Goal: Download file/media

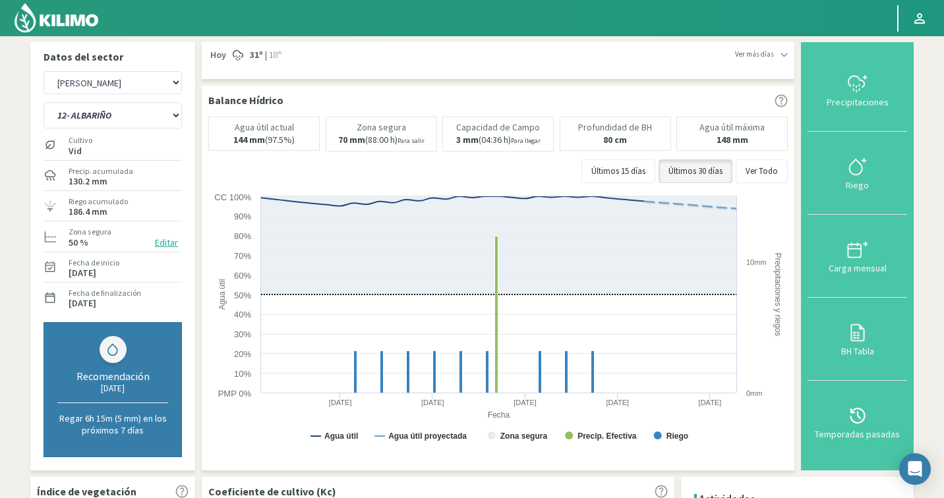
select select "2228: Object"
select select "19: Object"
click at [126, 76] on select "Agr. Cardonal Agr. El [PERSON_NAME] [PERSON_NAME] [GEOGRAPHIC_DATA] - IC Agríco…" at bounding box center [112, 82] width 138 height 23
select select "2350: Object"
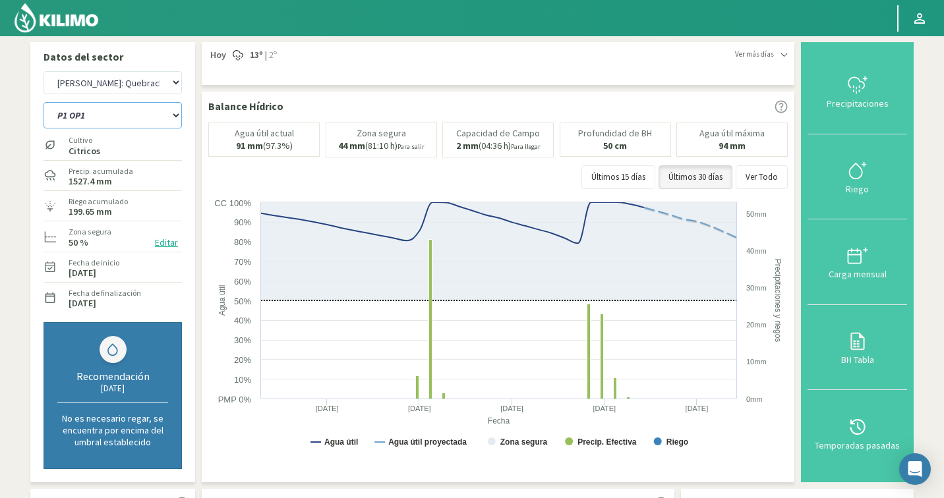
click at [100, 117] on select "P1 OP1 P1 OP2 P1 OP3 P1 OP4 P1 OP5 P2 OP2 (Modificado) P2 OP3 (Modificado) P2 O…" at bounding box center [112, 115] width 138 height 26
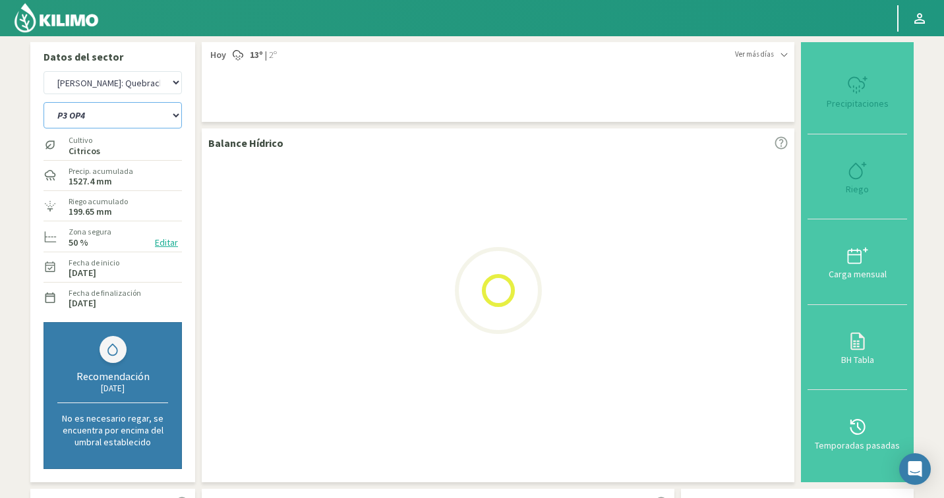
select select "34: Object"
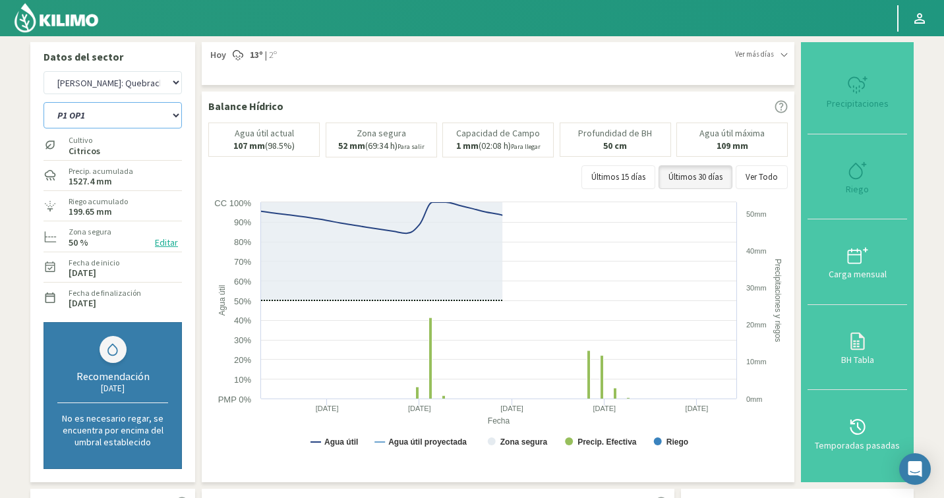
select select "2630: Object"
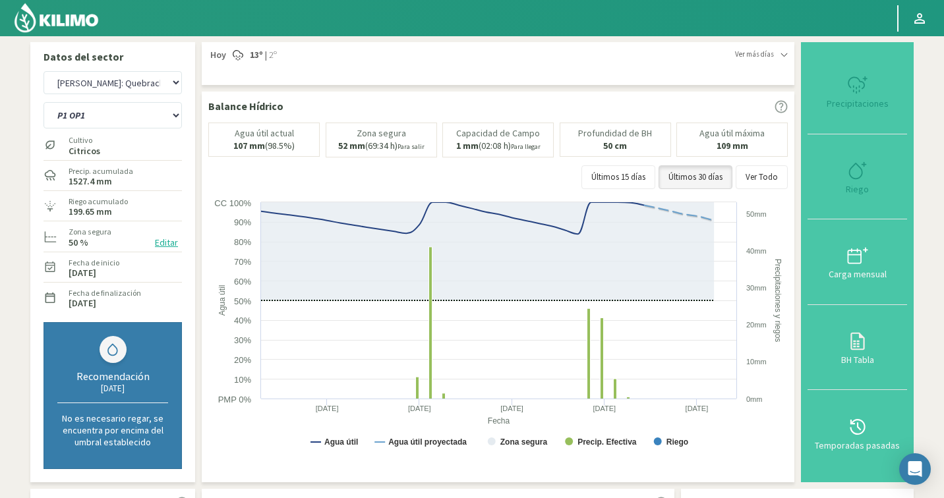
select select "70: Object"
click at [86, 95] on div "Agr. Cardonal Agr. El [PERSON_NAME] [PERSON_NAME] [GEOGRAPHIC_DATA] - IC Agríco…" at bounding box center [112, 83] width 138 height 30
click at [87, 91] on select "Agr. Cardonal Agr. El [PERSON_NAME] [PERSON_NAME] [GEOGRAPHIC_DATA] - IC Agríco…" at bounding box center [112, 82] width 138 height 23
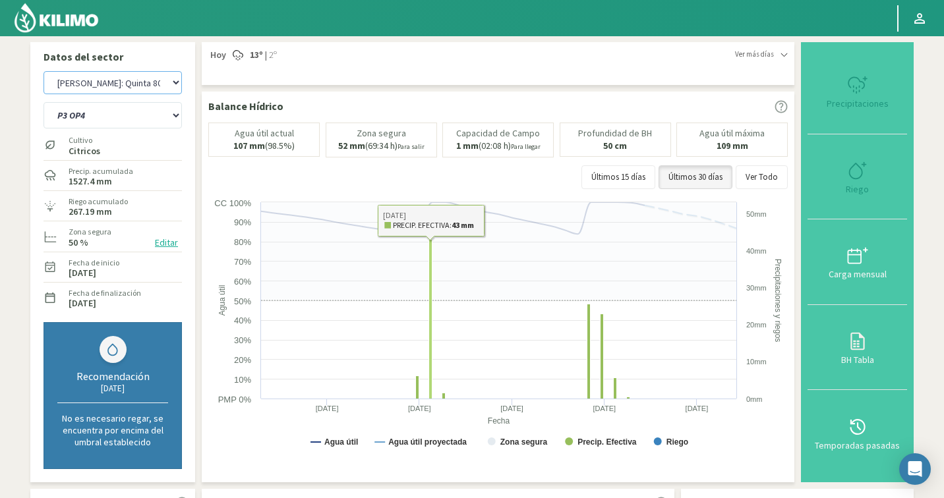
select select "2914: Object"
select select "80: Object"
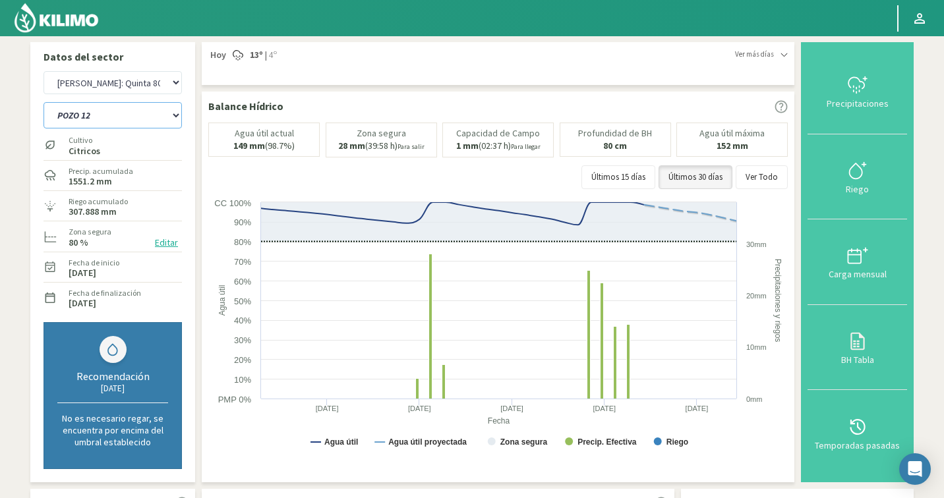
click at [120, 111] on select "POZO 12 POZO 19 Pozo 1 [PERSON_NAME] [PERSON_NAME] 23 [PERSON_NAME] 66 [PERSON_…" at bounding box center [112, 115] width 138 height 26
click at [119, 81] on select "Agr. Cardonal Agr. El [PERSON_NAME] [PERSON_NAME] [GEOGRAPHIC_DATA] - IC Agríco…" at bounding box center [112, 82] width 138 height 23
select select "3191: Object"
select select "89: Object"
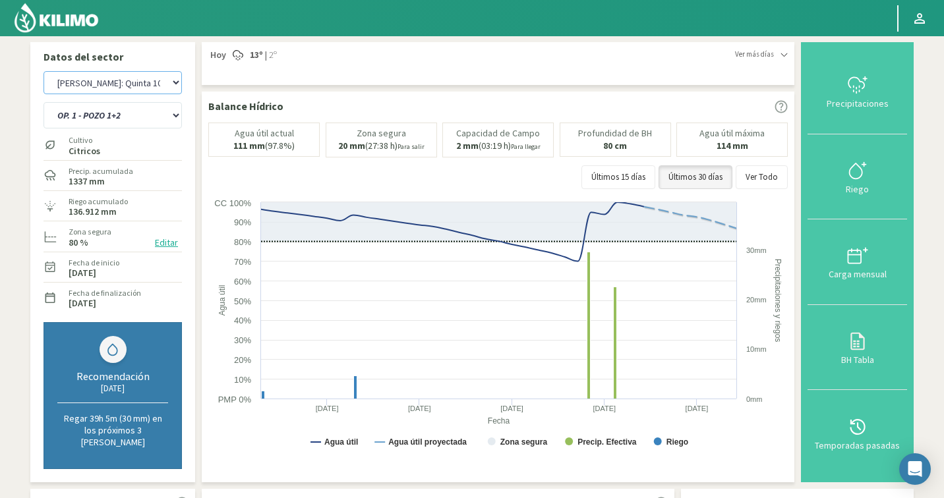
click at [139, 84] on select "Agr. Cardonal Agr. El [PERSON_NAME] [PERSON_NAME] [GEOGRAPHIC_DATA] - IC Agríco…" at bounding box center [112, 82] width 138 height 23
select select "3518: Object"
select select "96: Object"
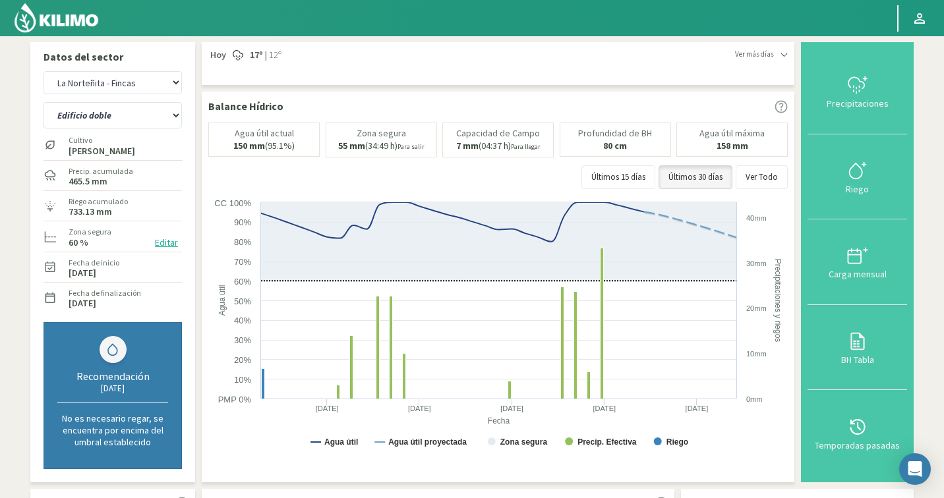
click at [70, 13] on img at bounding box center [56, 18] width 86 height 32
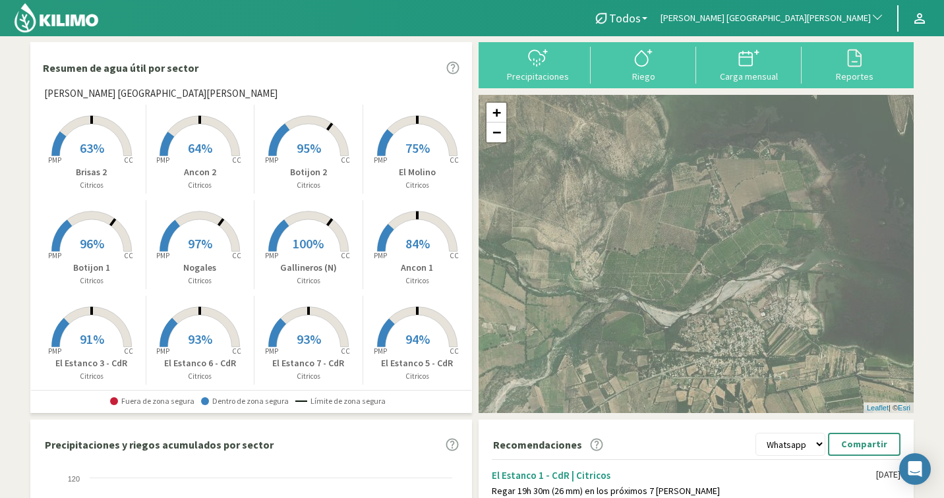
click at [828, 21] on span "[PERSON_NAME] [GEOGRAPHIC_DATA][PERSON_NAME]" at bounding box center [765, 18] width 210 height 13
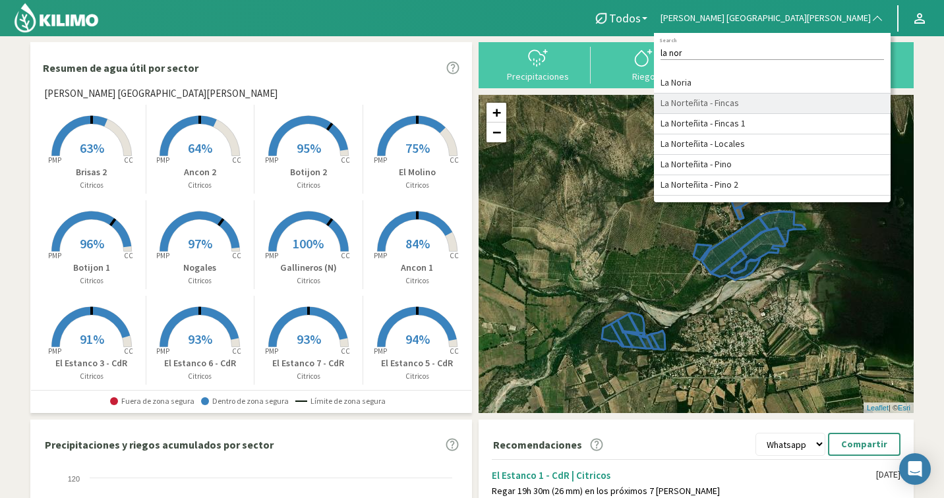
type input "la nor"
click at [848, 103] on li "La Norteñita - Fincas" at bounding box center [772, 104] width 237 height 20
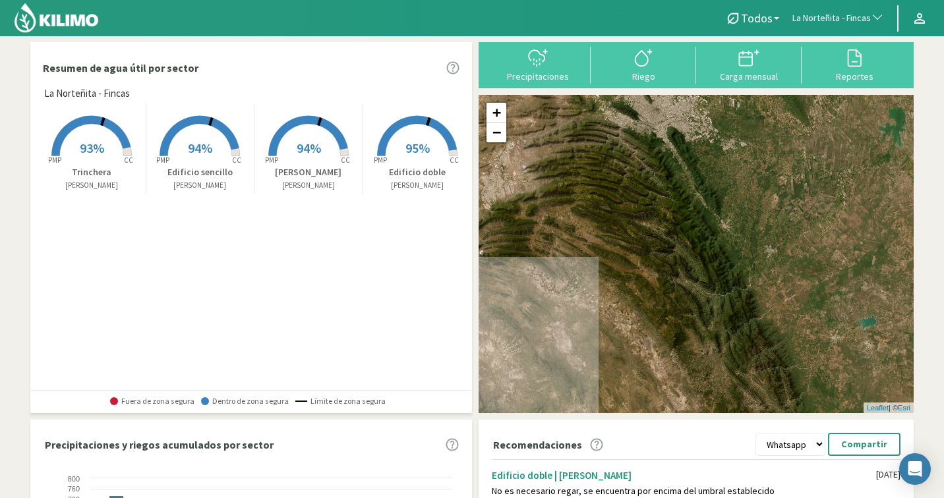
scroll to position [297, 0]
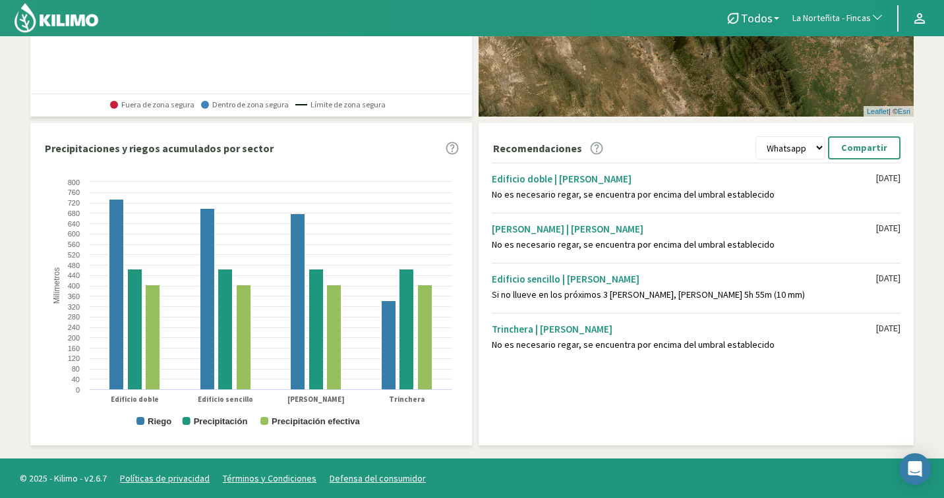
click at [815, 153] on select "Whatsapp Excel PDF" at bounding box center [790, 147] width 70 height 23
select select "2: PDF"
click at [846, 152] on p "Descargar" at bounding box center [864, 147] width 45 height 15
click at [815, 13] on span "La Norteñita - Fincas" at bounding box center [831, 18] width 78 height 13
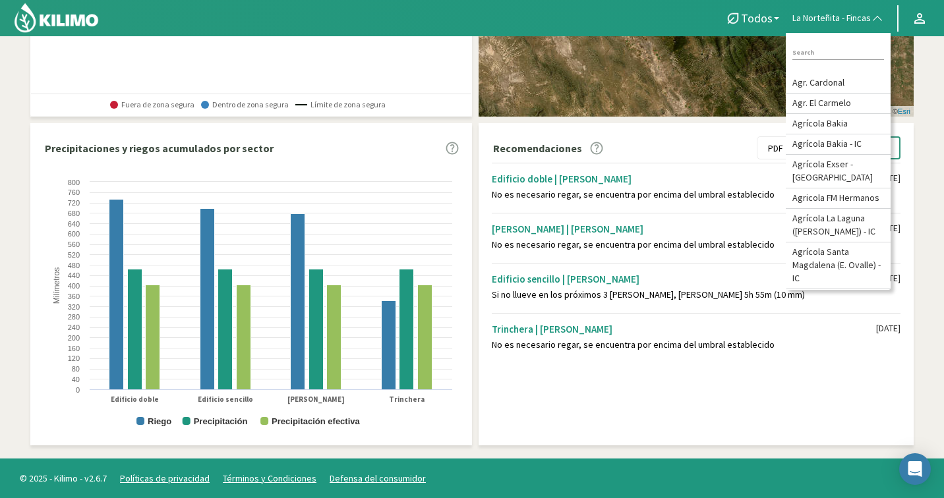
click at [819, 55] on input at bounding box center [838, 53] width 92 height 14
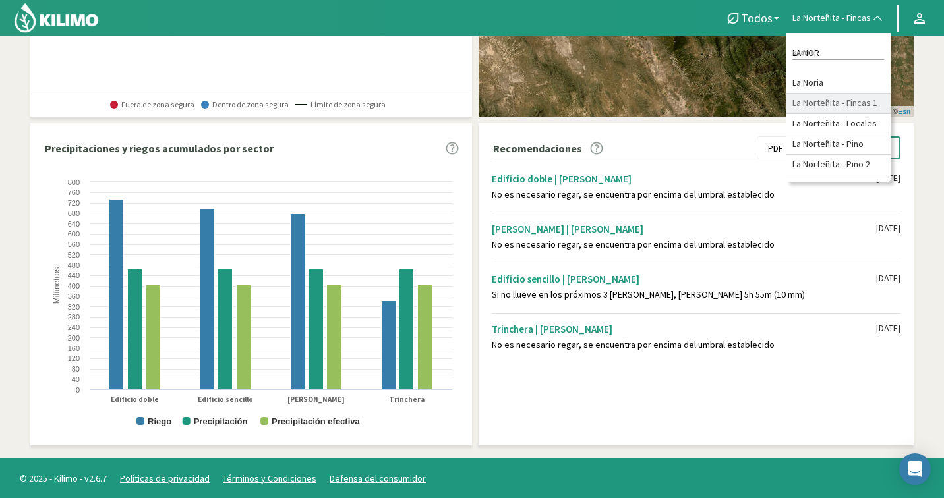
type input "LA NOR"
click at [839, 107] on li "La Norteñita - Fincas 1" at bounding box center [838, 104] width 105 height 20
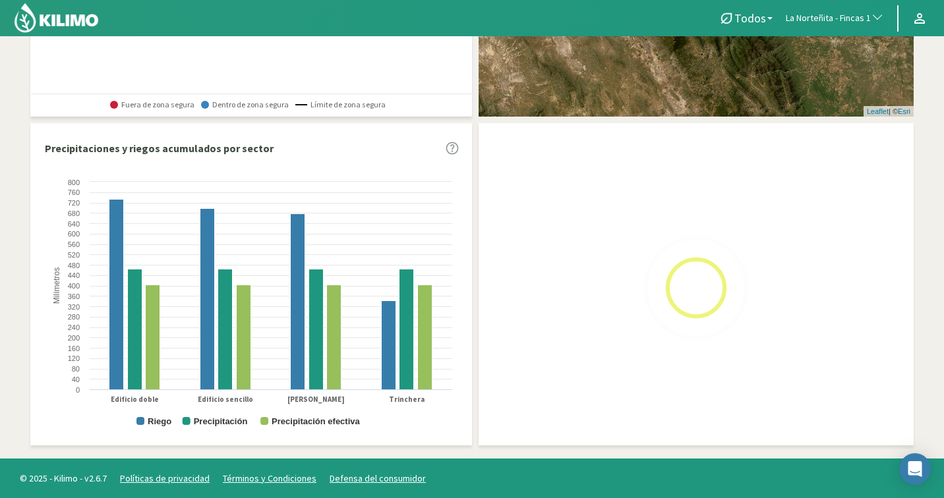
select select "2: PDF"
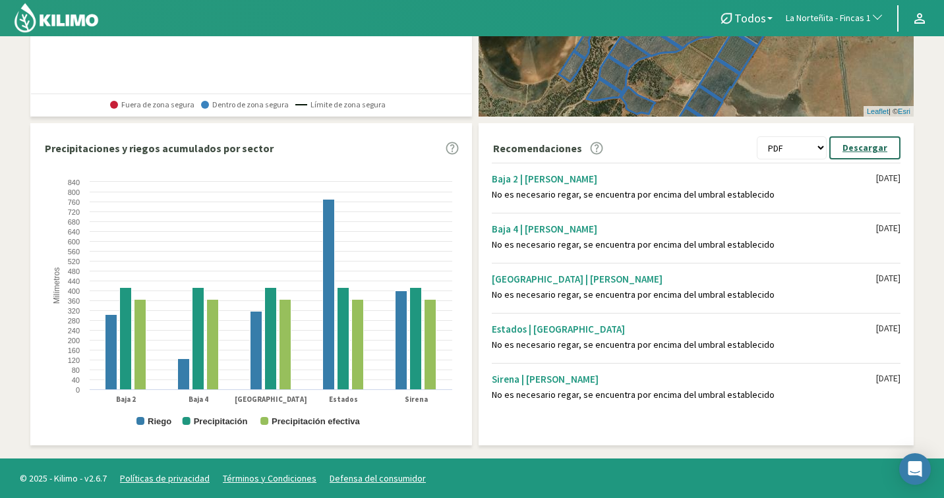
click at [856, 153] on p "Descargar" at bounding box center [864, 147] width 45 height 15
click at [820, 20] on span "La Norteñita - Fincas 1" at bounding box center [828, 18] width 85 height 13
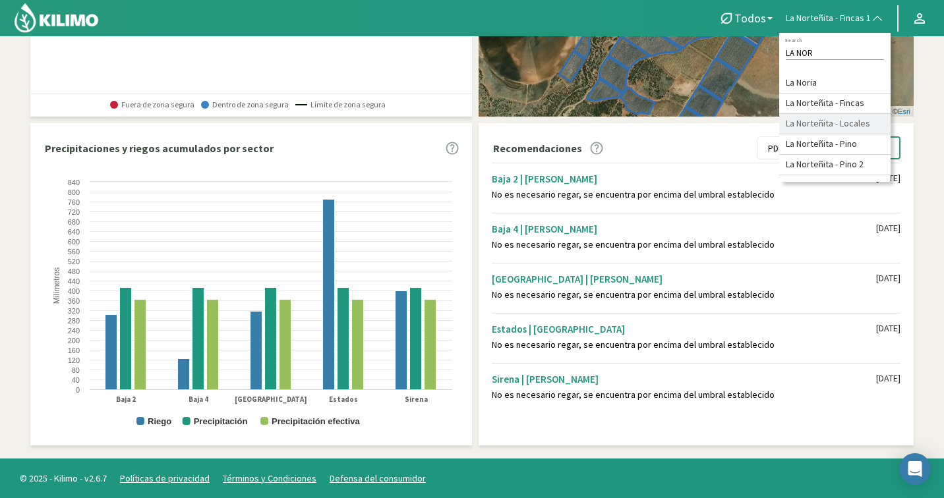
type input "LA NOR"
click at [856, 125] on li "La Norteñita - Locales" at bounding box center [834, 124] width 111 height 20
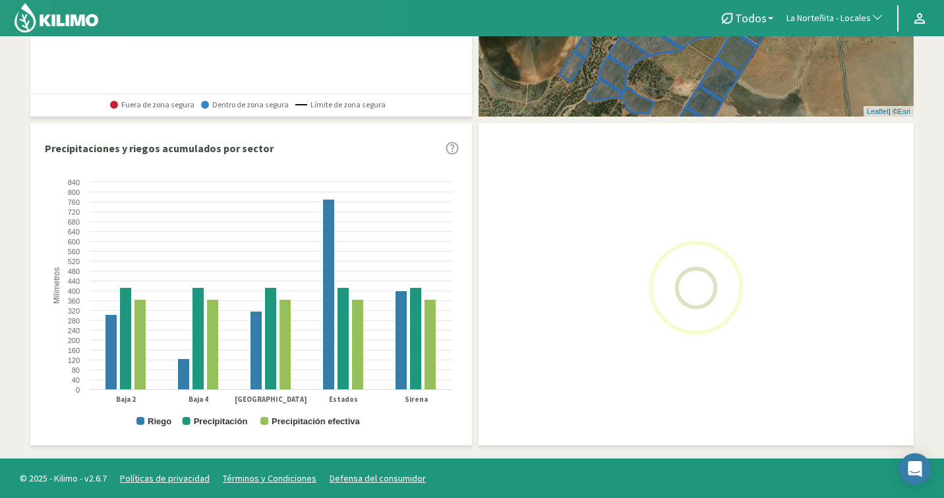
select select "2: PDF"
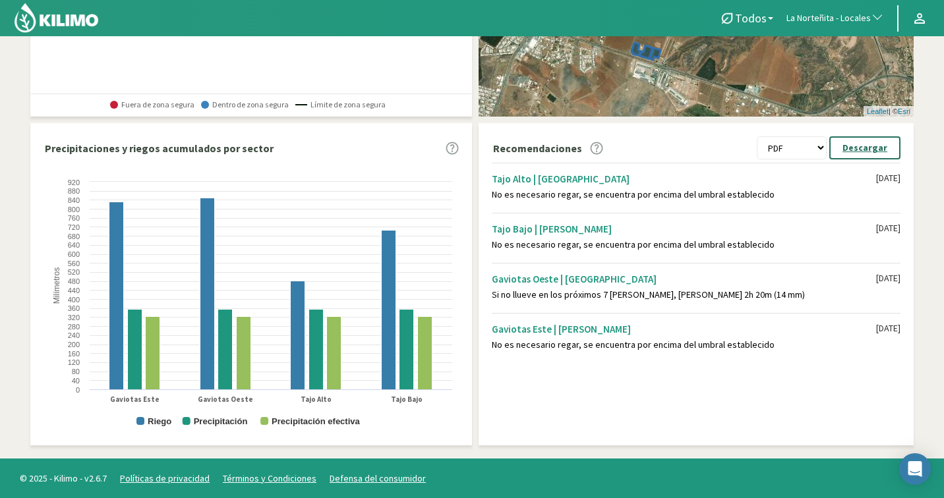
click at [845, 148] on button "Descargar" at bounding box center [864, 147] width 71 height 23
click at [870, 147] on p "Descargar" at bounding box center [864, 147] width 45 height 15
click at [802, 17] on span "La Norteñita - Locales" at bounding box center [828, 18] width 84 height 13
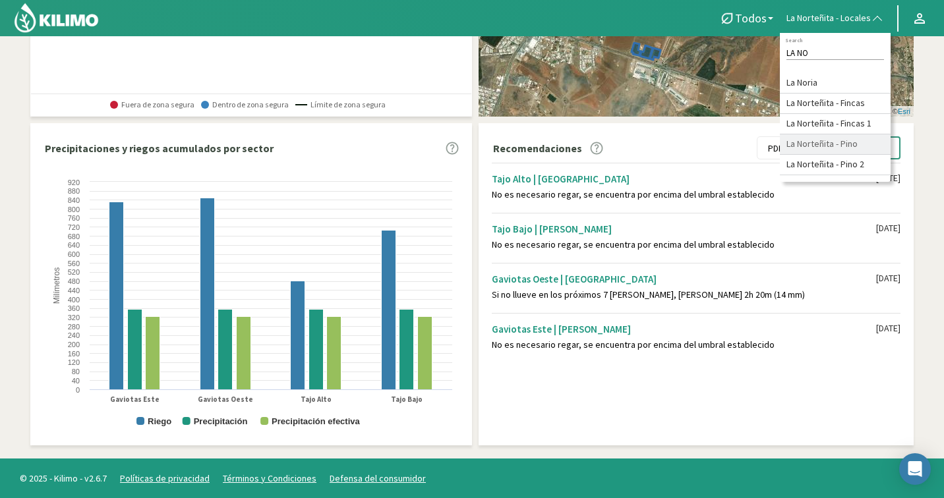
type input "LA NO"
click at [826, 140] on li "La Norteñita - Pino" at bounding box center [835, 144] width 111 height 20
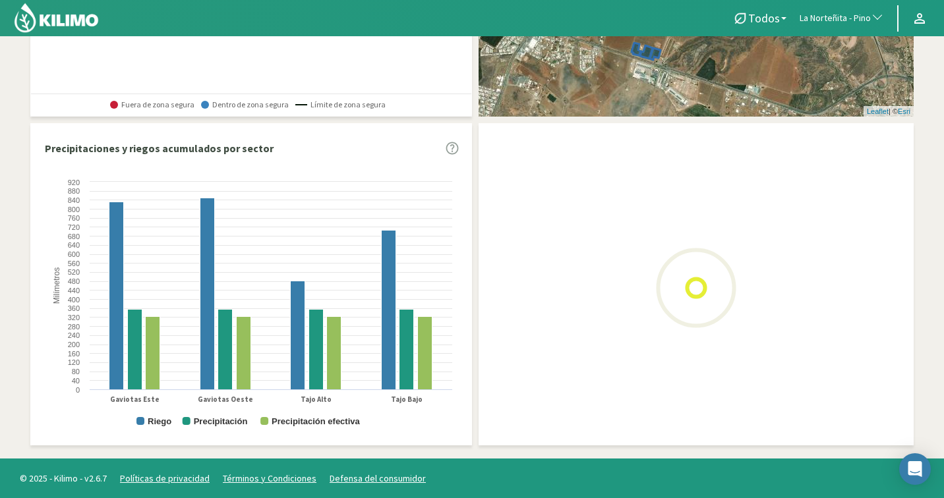
select select "2: PDF"
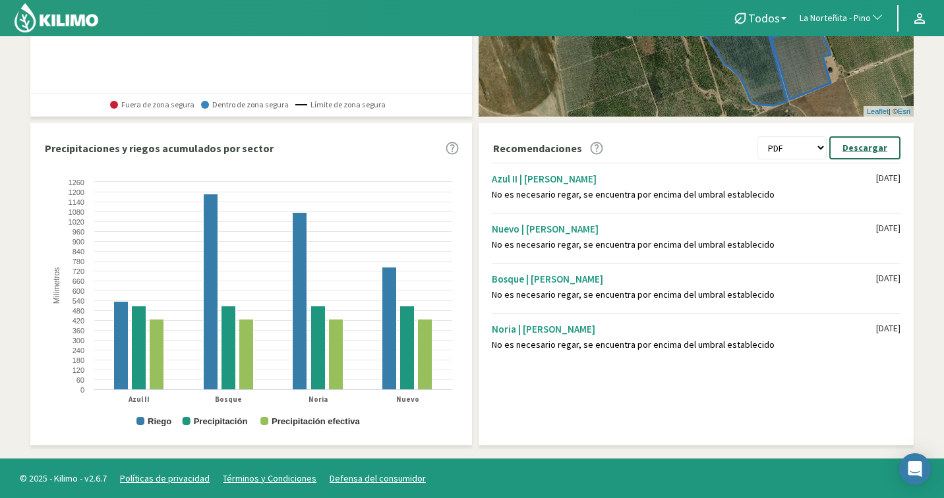
click at [870, 147] on p "Descargar" at bounding box center [864, 147] width 45 height 15
click at [838, 18] on span "La Norteñita - Pino" at bounding box center [834, 18] width 71 height 13
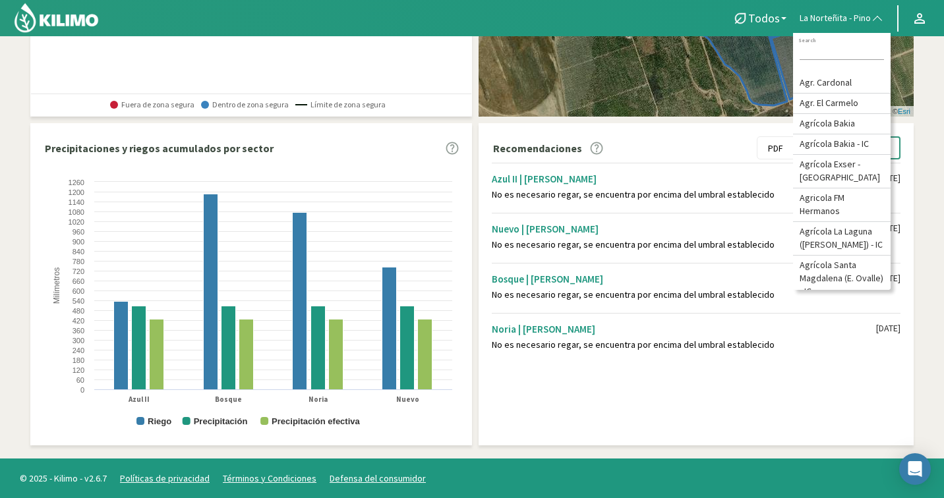
click at [811, 51] on input at bounding box center [841, 53] width 84 height 14
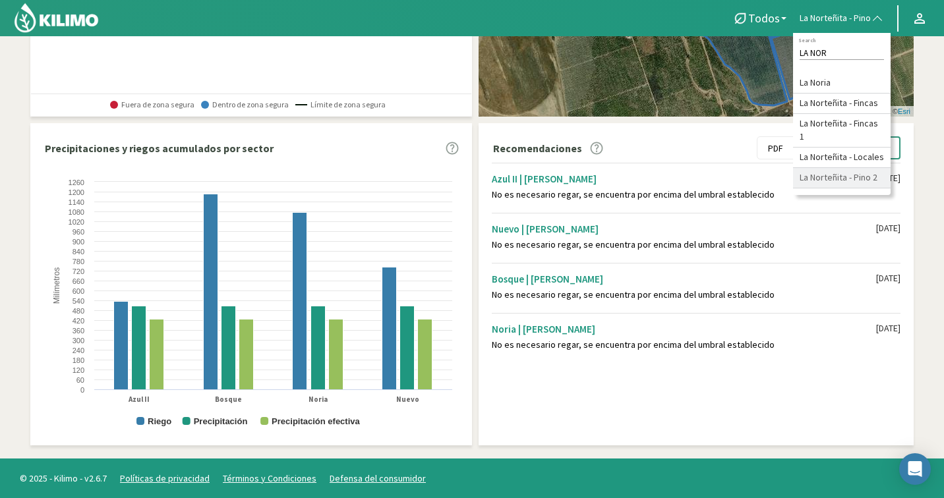
type input "LA NOR"
click at [853, 178] on li "La Norteñita - Pino 2" at bounding box center [842, 178] width 98 height 20
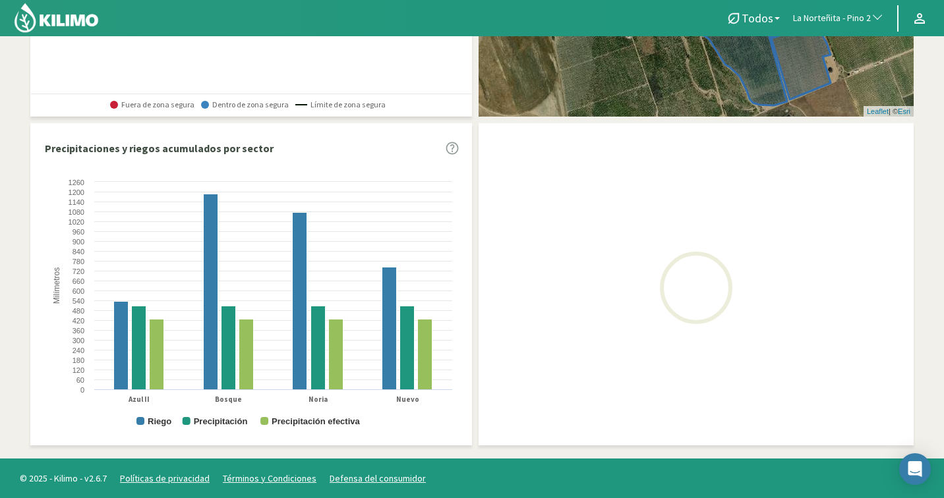
select select "2: PDF"
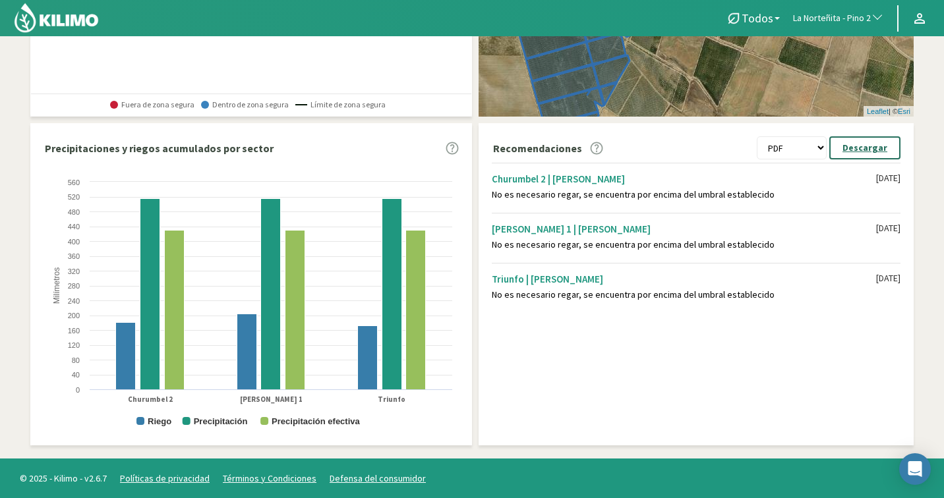
click at [867, 151] on p "Descargar" at bounding box center [864, 147] width 45 height 15
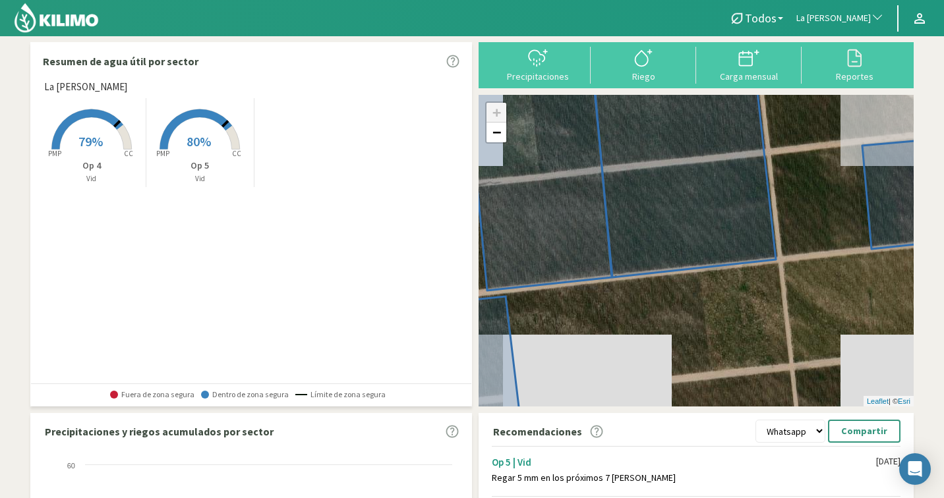
click at [841, 17] on span "La [PERSON_NAME]" at bounding box center [833, 18] width 74 height 13
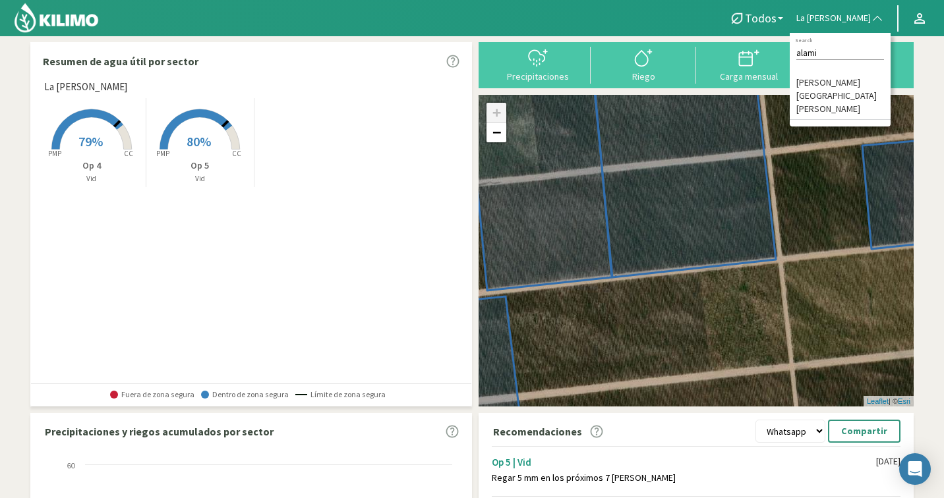
scroll to position [3, 0]
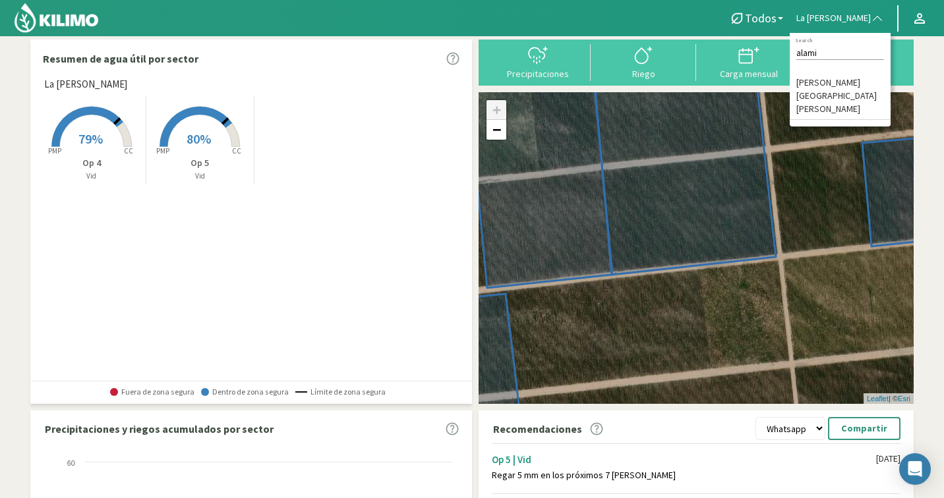
type input "alami"
click at [847, 79] on li "[PERSON_NAME] [GEOGRAPHIC_DATA][PERSON_NAME]" at bounding box center [839, 96] width 101 height 47
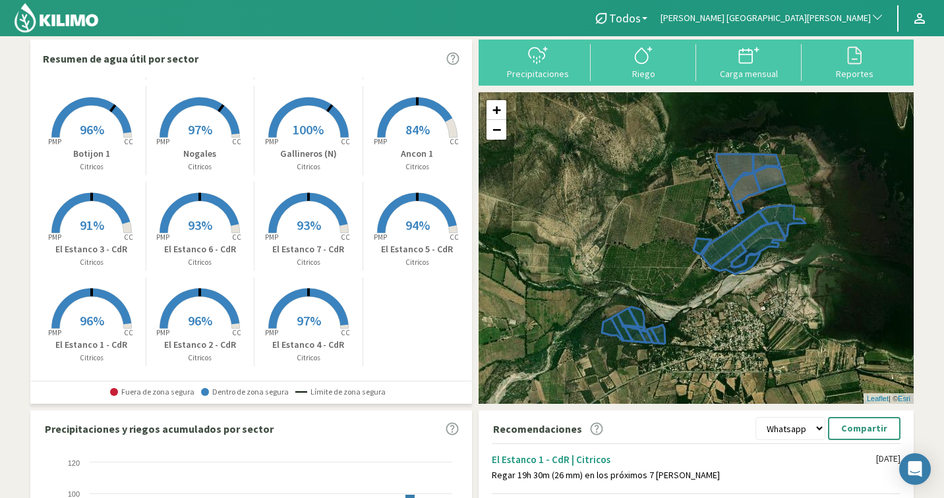
scroll to position [107, 0]
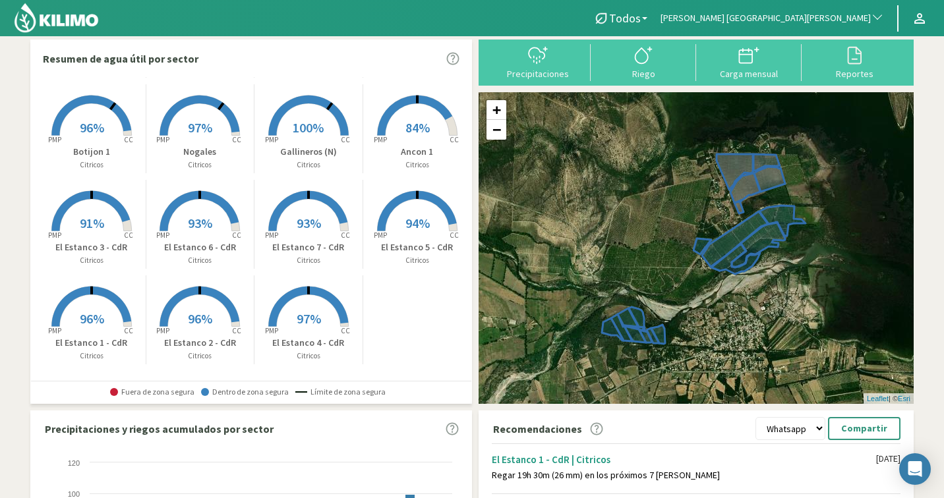
click at [198, 299] on rect at bounding box center [199, 327] width 105 height 105
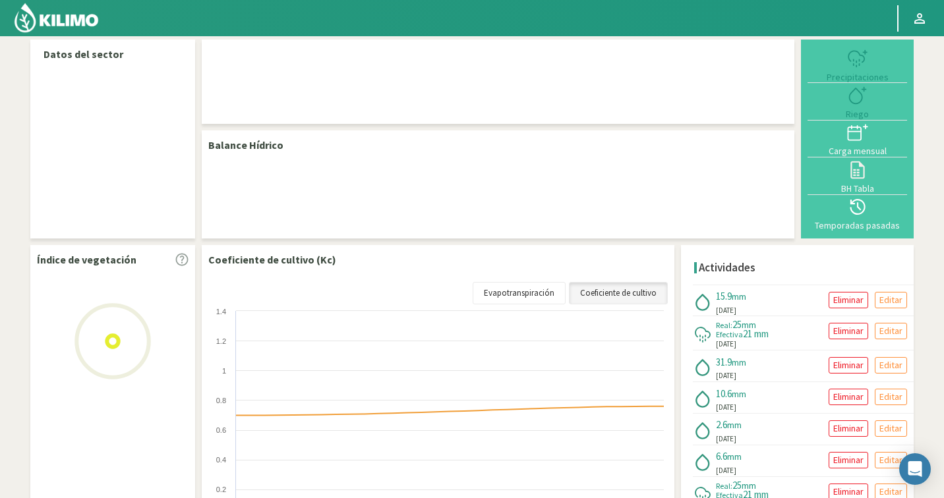
select select "123: Object"
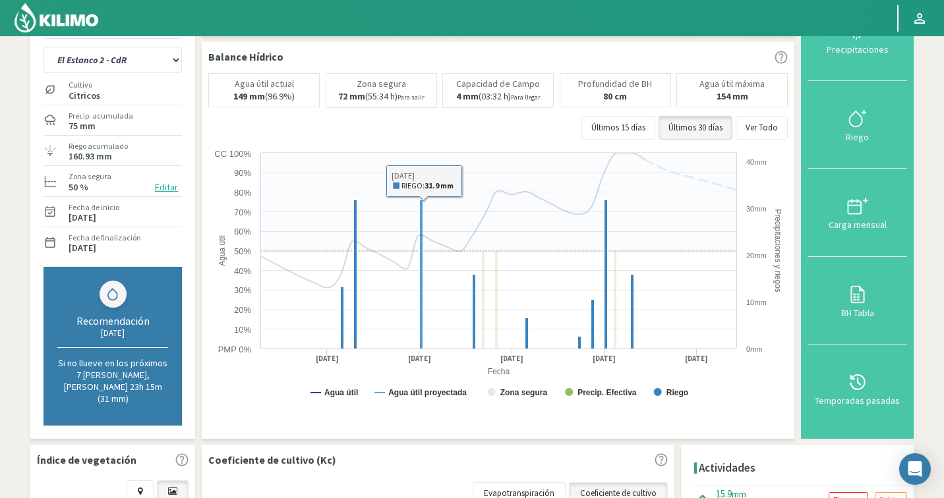
scroll to position [55, 0]
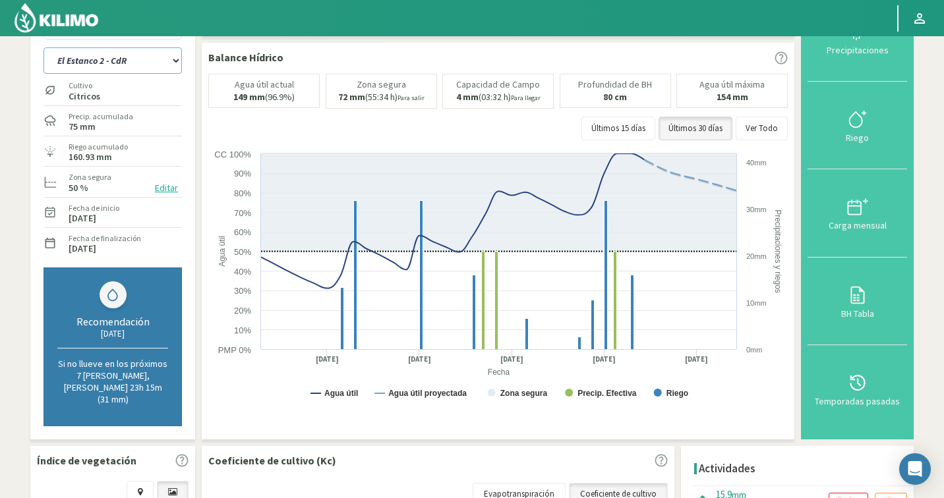
click at [116, 61] on select "Ancon 1 Ancon 2 Botijon 1 Botijon 2 Brisas 2 El Estanco 1 - CdR El Estanco 2 - …" at bounding box center [112, 60] width 138 height 26
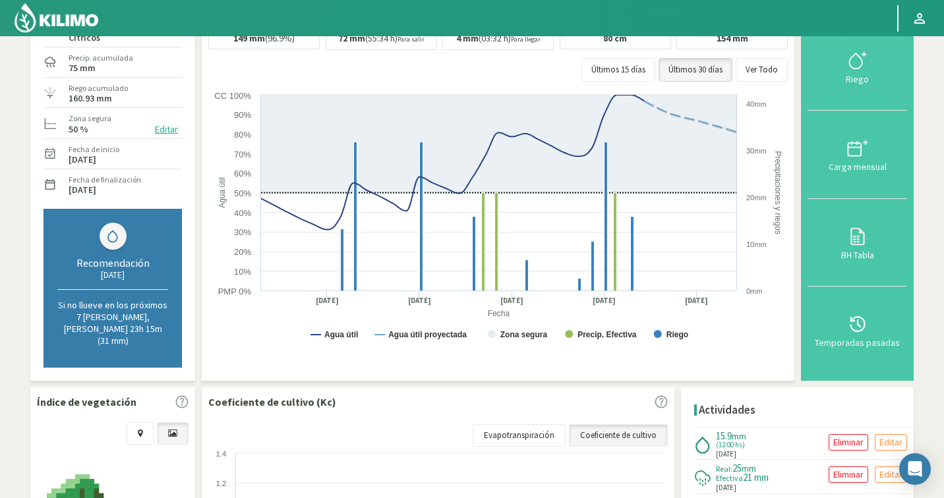
scroll to position [78, 0]
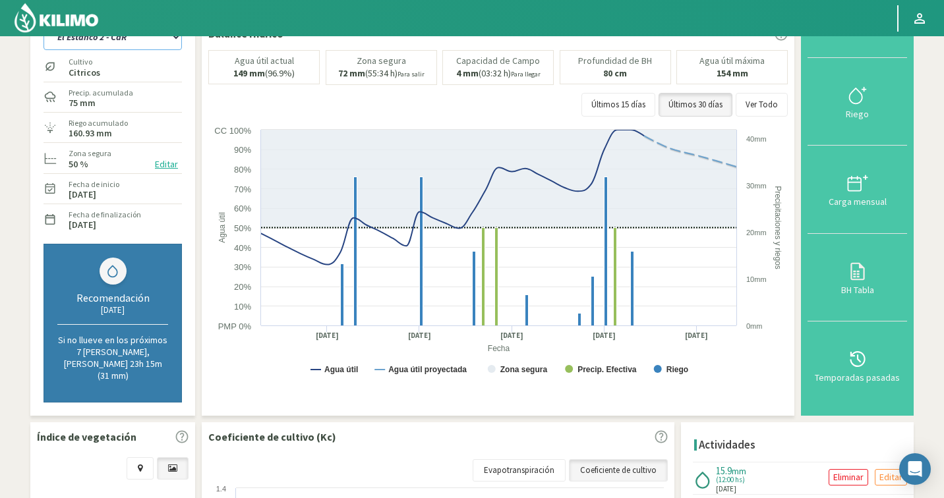
click at [119, 49] on select "Ancon 1 Ancon 2 Botijon 1 Botijon 2 Brisas 2 El Estanco 1 - CdR El Estanco 2 - …" at bounding box center [112, 37] width 138 height 26
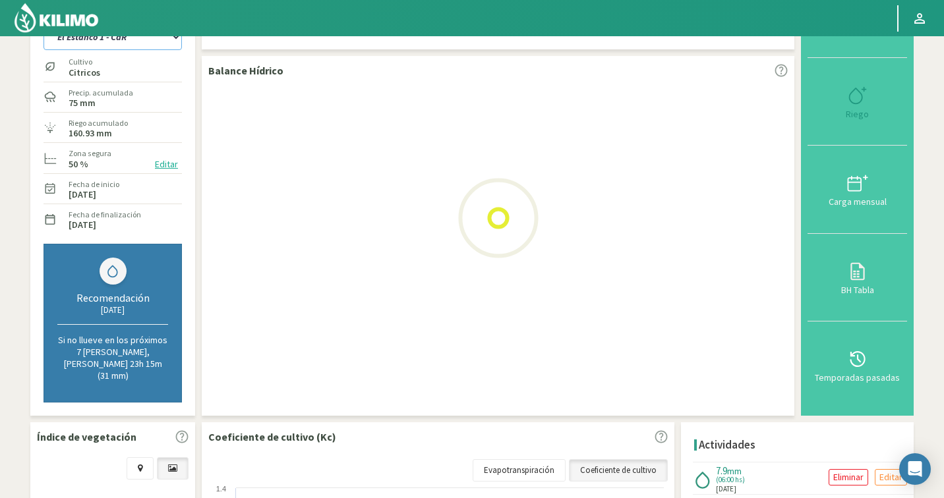
select select "6: Object"
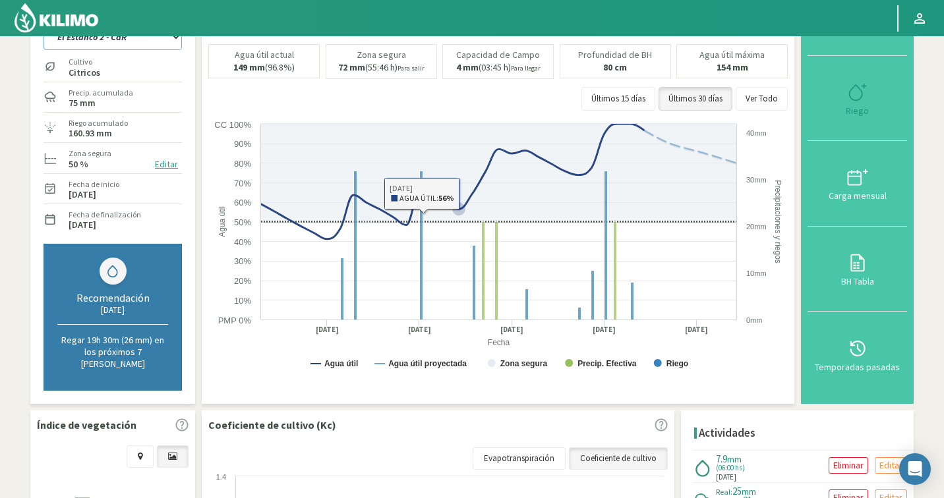
select select "403: Object"
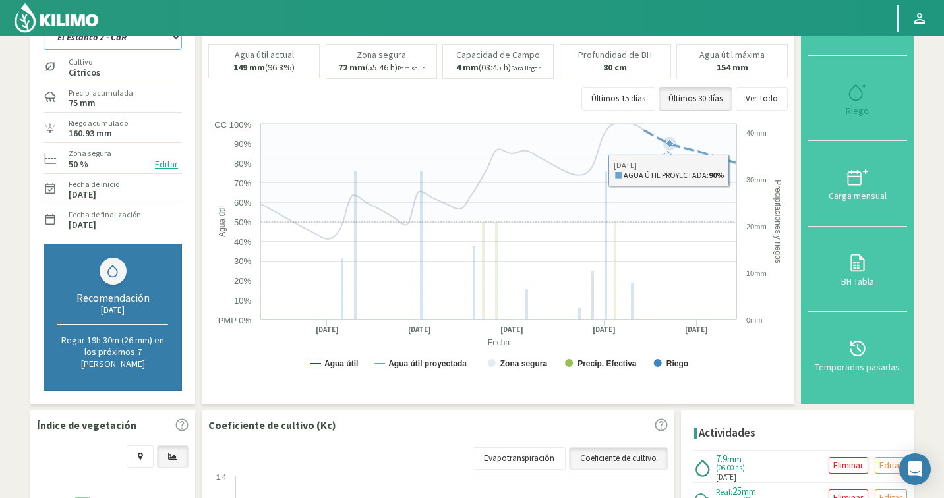
select select "20: Object"
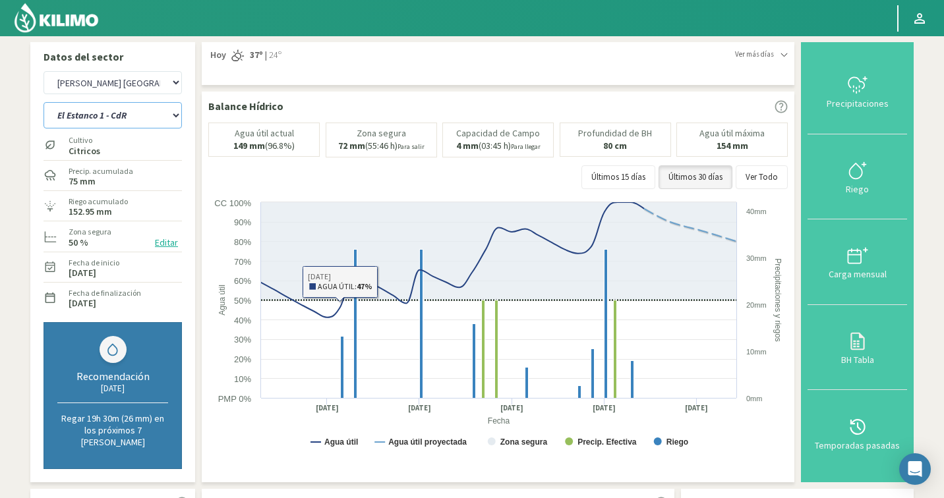
click at [150, 118] on select "Ancon 1 Ancon 2 Botijon 1 Botijon 2 Brisas 2 El Estanco 1 - CdR El Estanco 2 - …" at bounding box center [112, 115] width 138 height 26
